Goal: Task Accomplishment & Management: Use online tool/utility

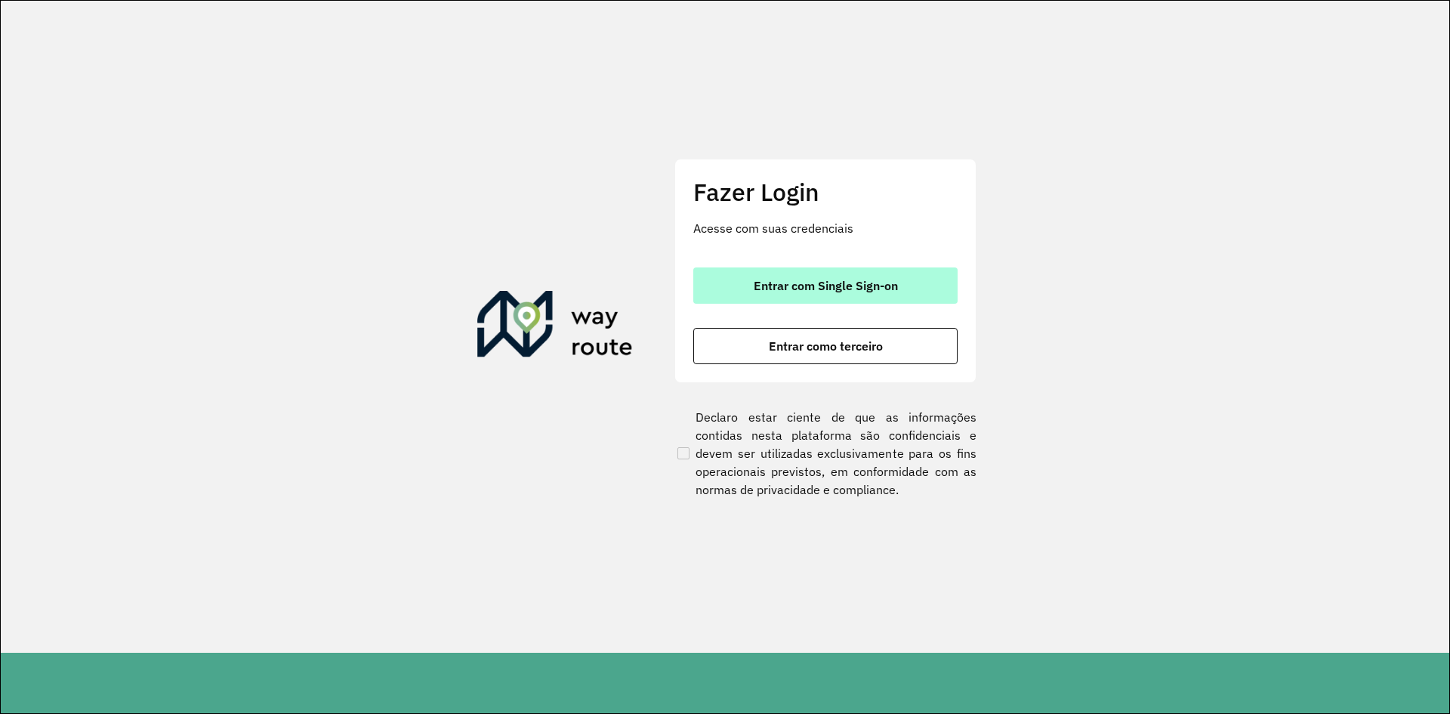
click at [813, 300] on button "Entrar com Single Sign-on" at bounding box center [825, 285] width 264 height 36
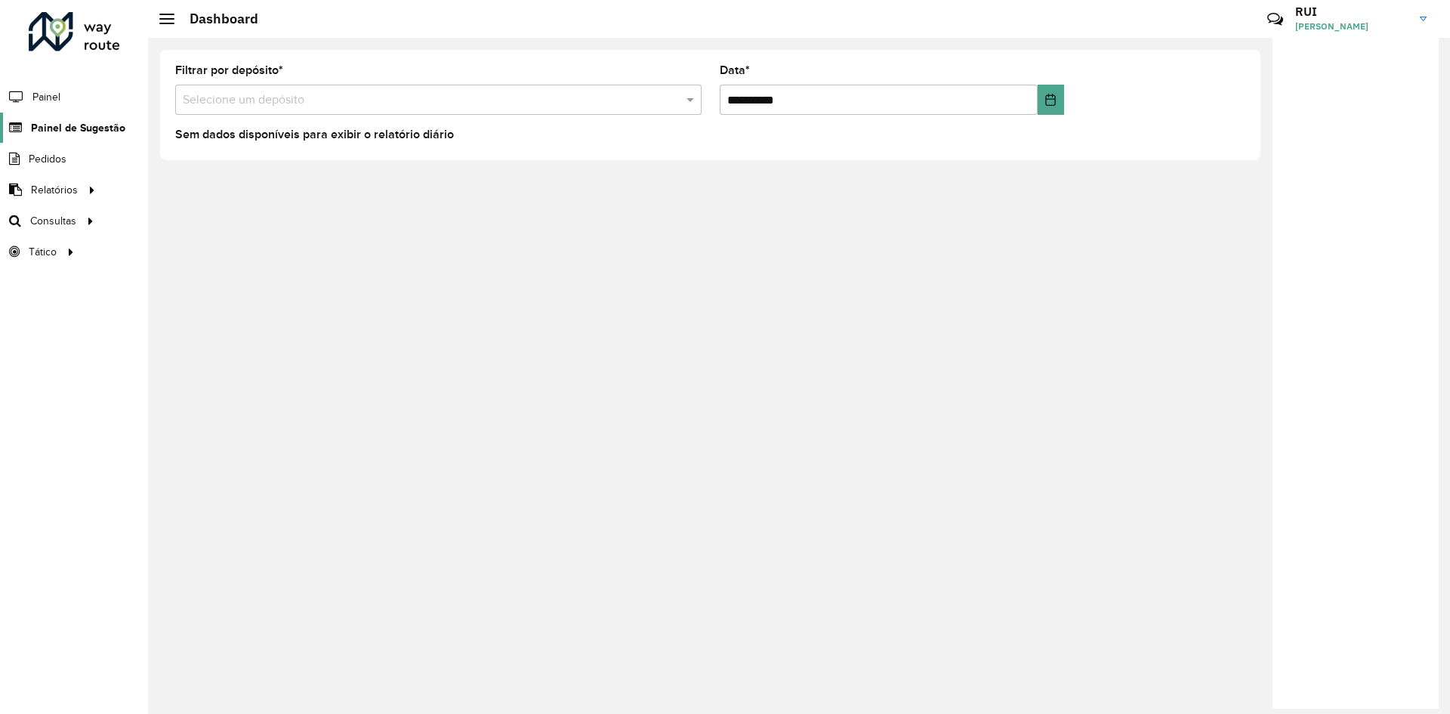
click at [76, 126] on span "Painel de Sugestão" at bounding box center [78, 128] width 94 height 16
click at [82, 125] on span "Painel de Sugestão" at bounding box center [78, 128] width 94 height 16
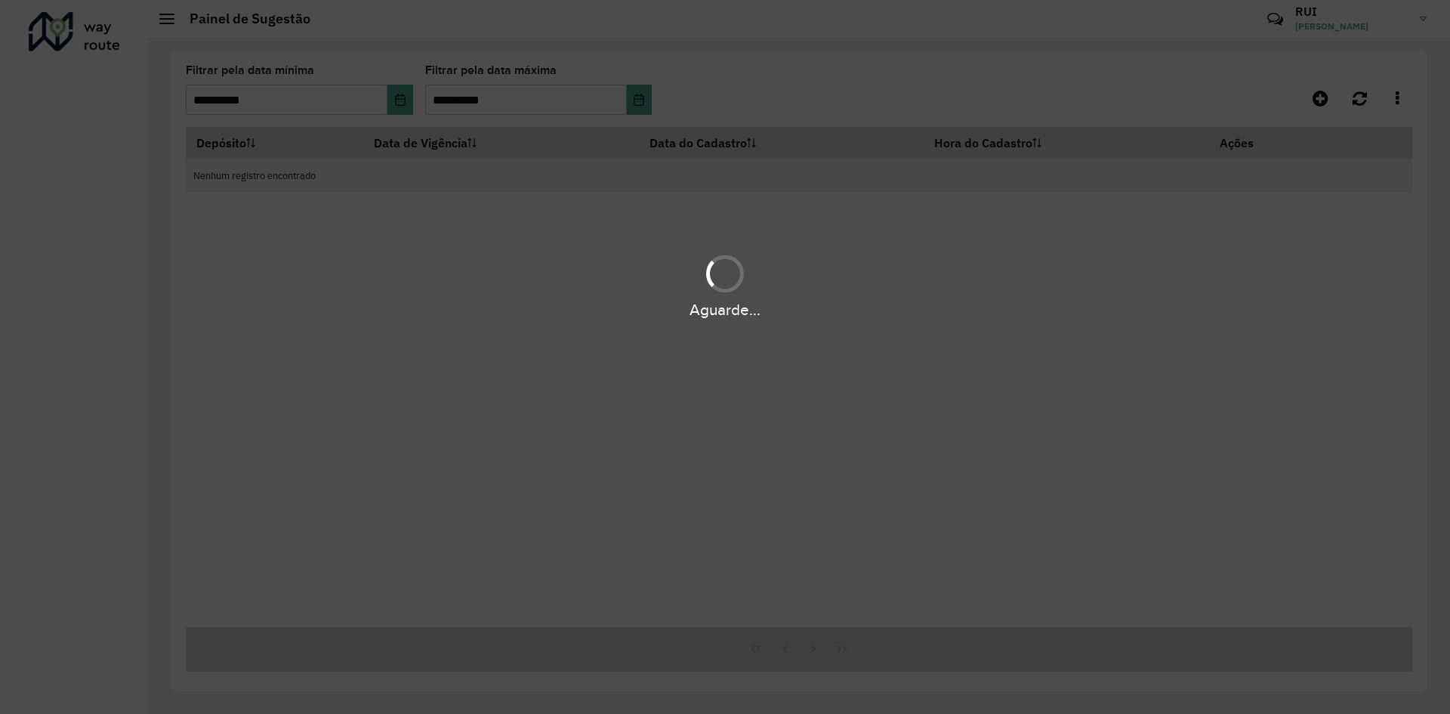
click at [281, 95] on div "Aguarde..." at bounding box center [725, 357] width 1450 height 714
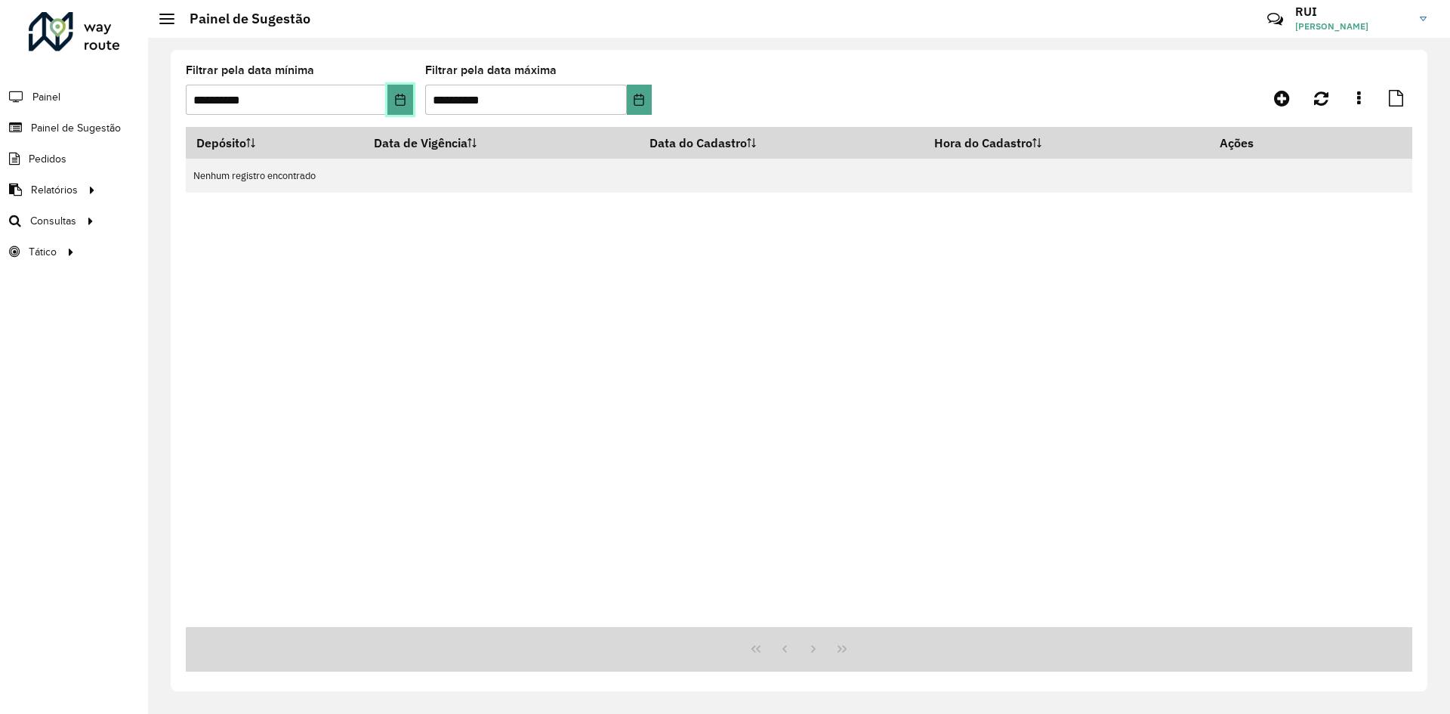
click at [398, 103] on icon "Choose Date" at bounding box center [400, 100] width 12 height 12
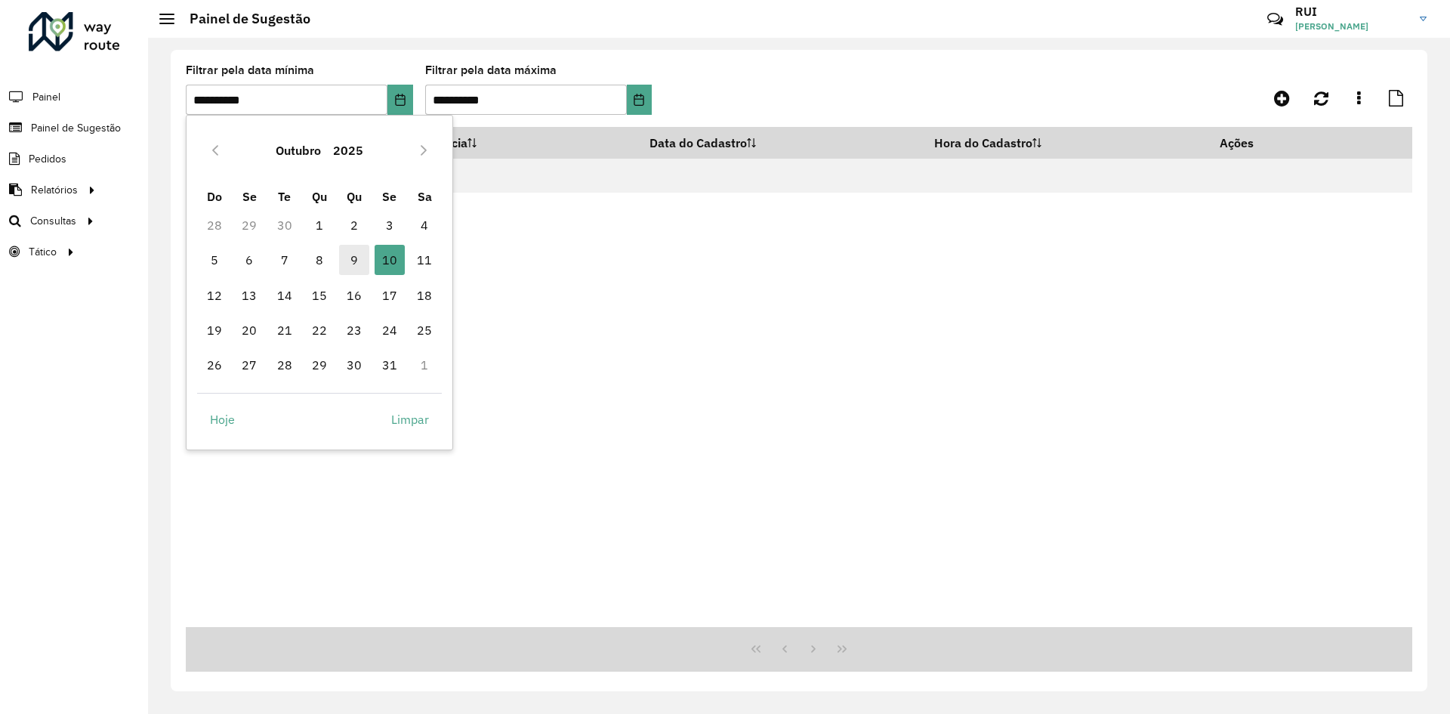
click at [353, 262] on span "9" at bounding box center [354, 260] width 30 height 30
type input "**********"
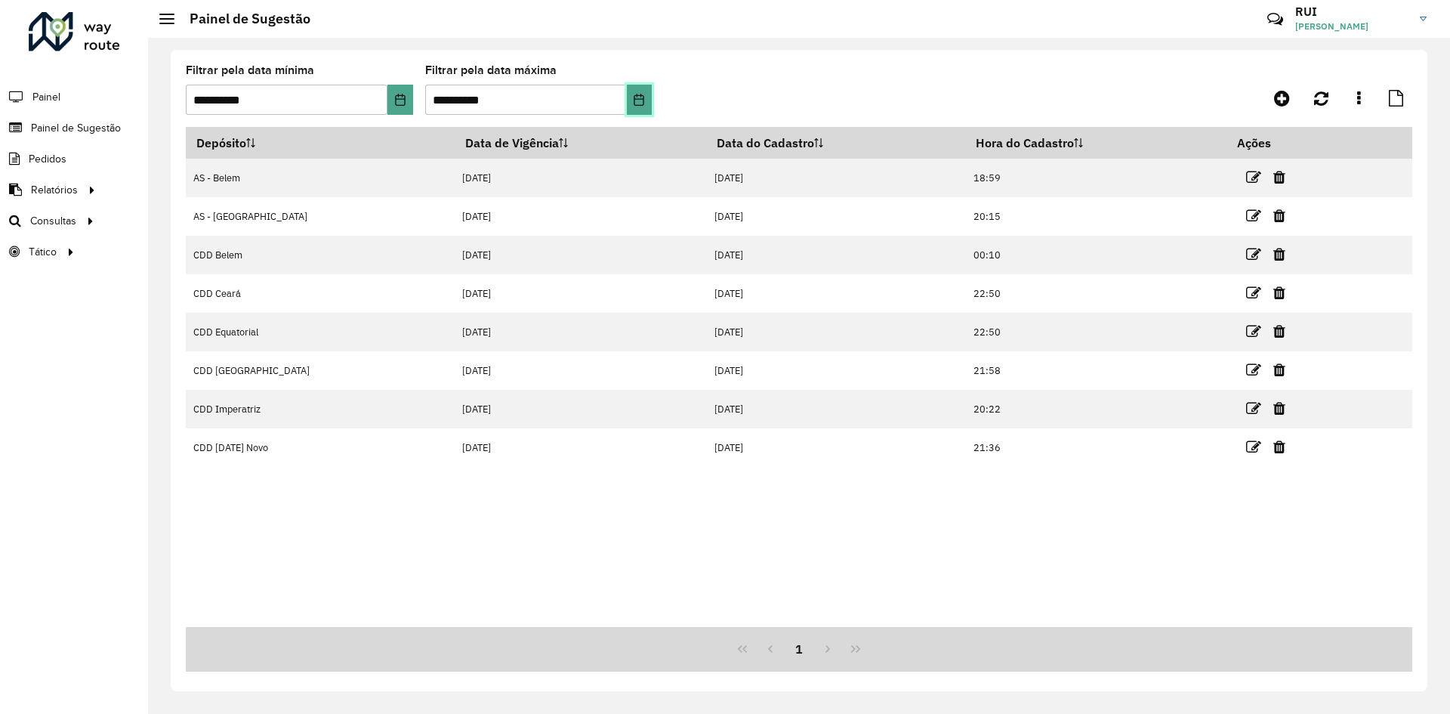
click at [633, 101] on icon "Choose Date" at bounding box center [639, 100] width 12 height 12
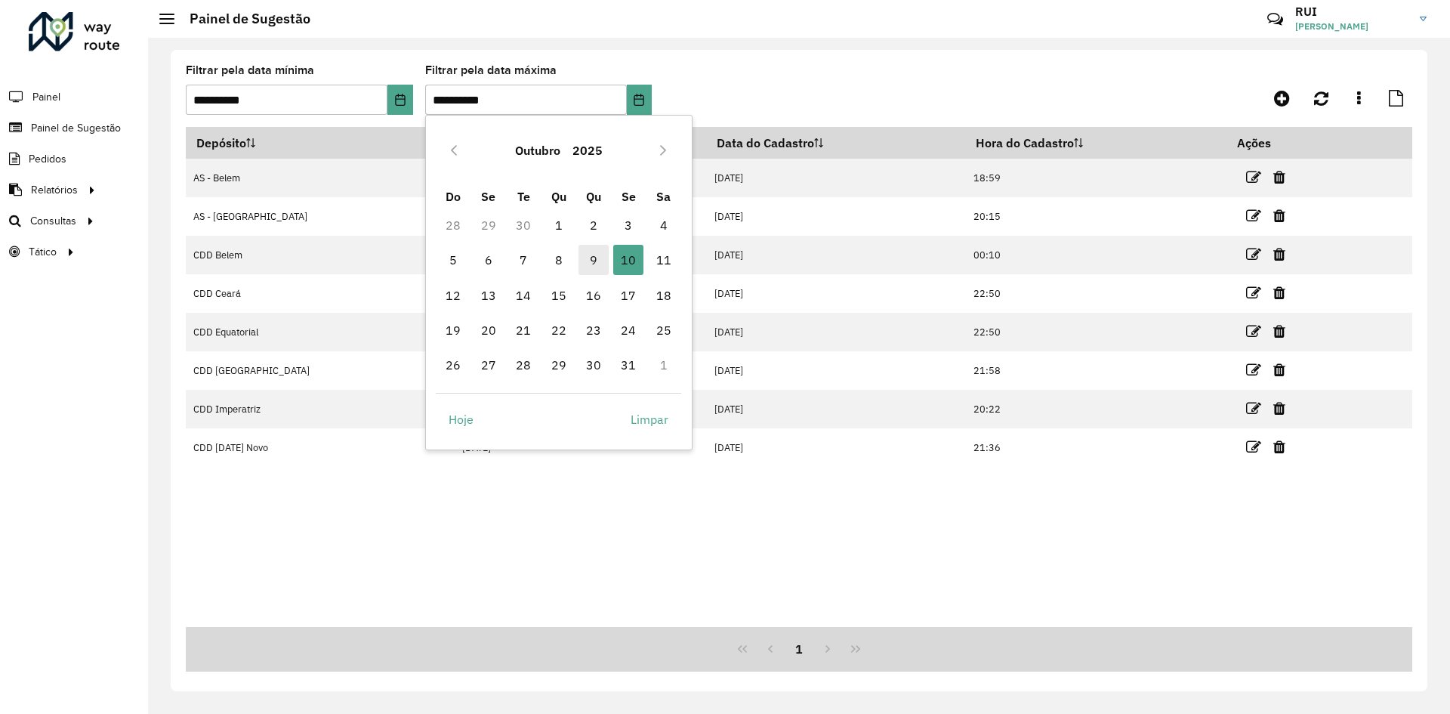
click at [582, 259] on span "9" at bounding box center [594, 260] width 30 height 30
type input "**********"
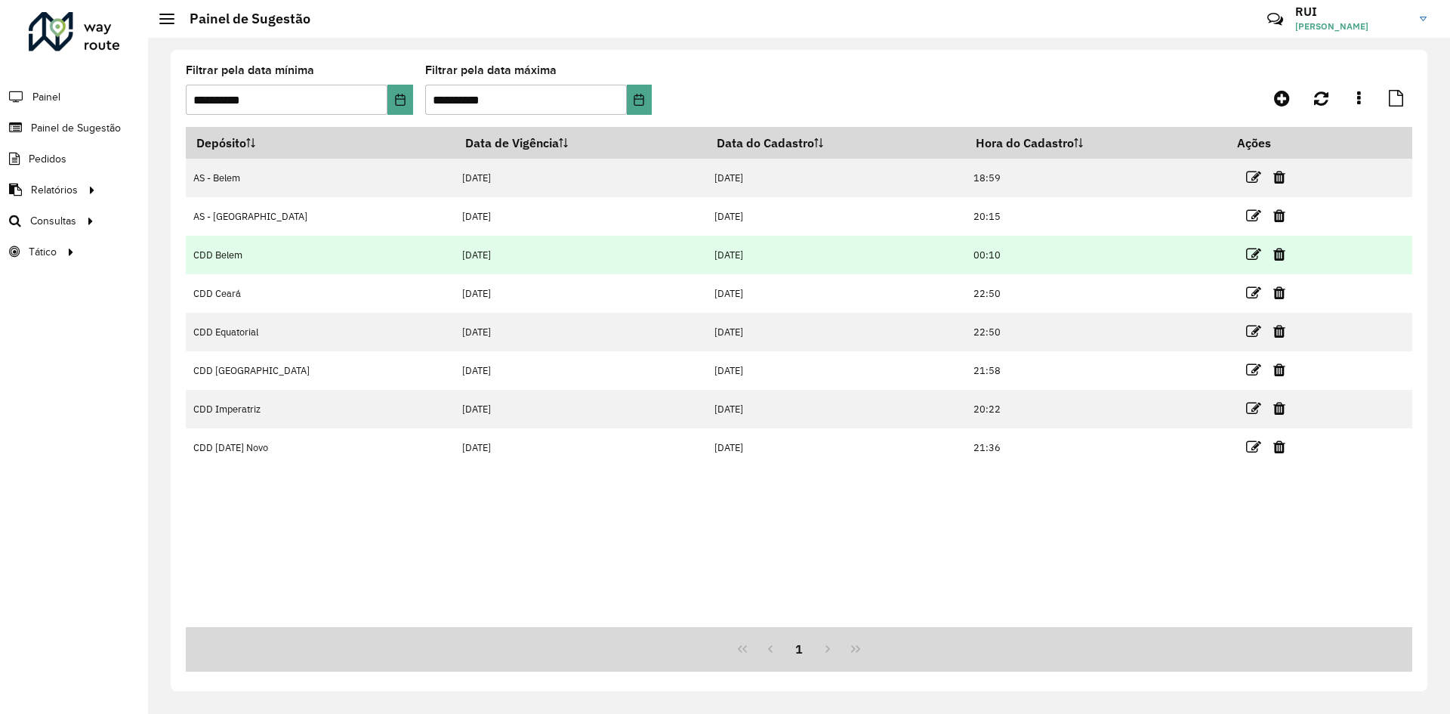
click at [213, 265] on td "CDD Belem" at bounding box center [320, 255] width 269 height 39
click at [1246, 252] on icon at bounding box center [1253, 254] width 15 height 15
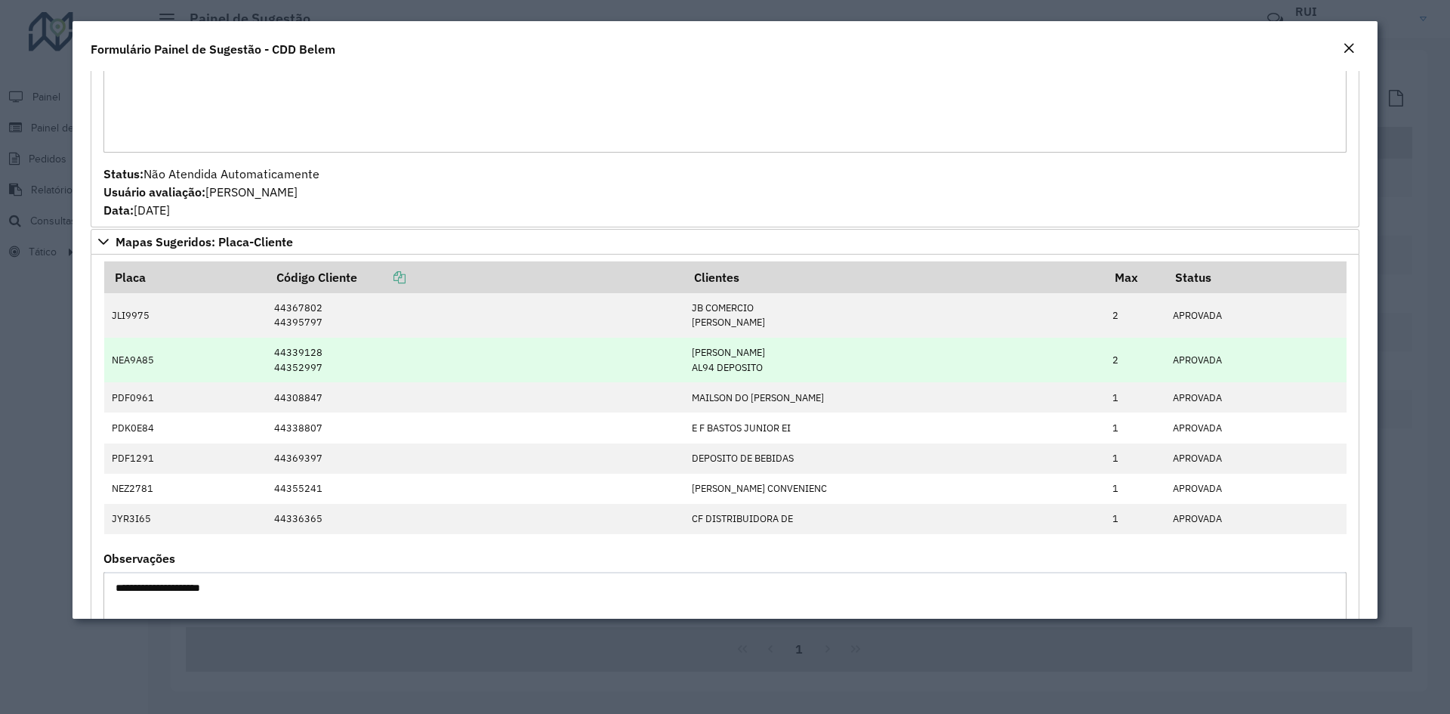
scroll to position [1119, 0]
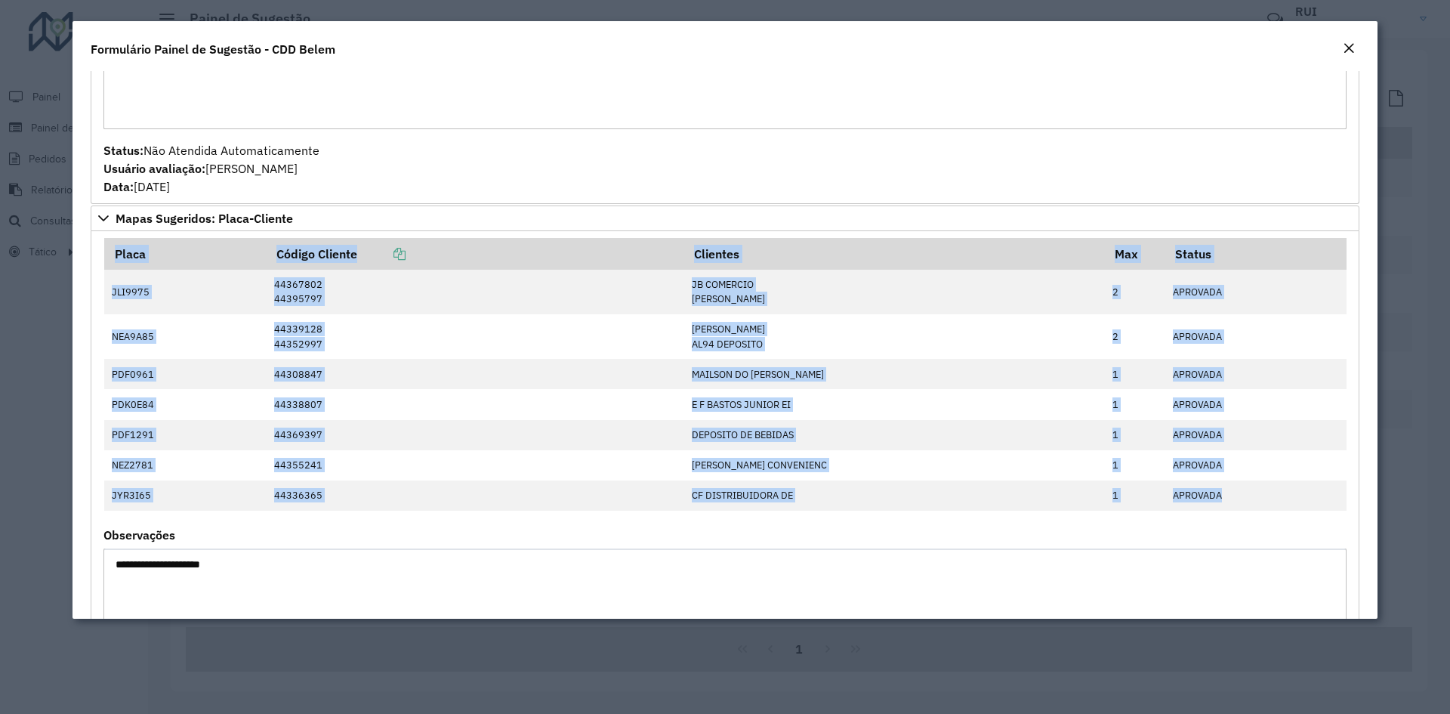
drag, startPoint x: 1281, startPoint y: 499, endPoint x: 102, endPoint y: 275, distance: 1200.2
click at [102, 275] on formly-field "Placa Código Cliente Clientes Max Status JLI9975 44367802 44395797 JB COMERCIO …" at bounding box center [724, 384] width 1261 height 292
copy table "Placa Código Cliente Clientes Max Status JLI9975 44367802 44395797 JB COMERCIO …"
